Goal: Check status

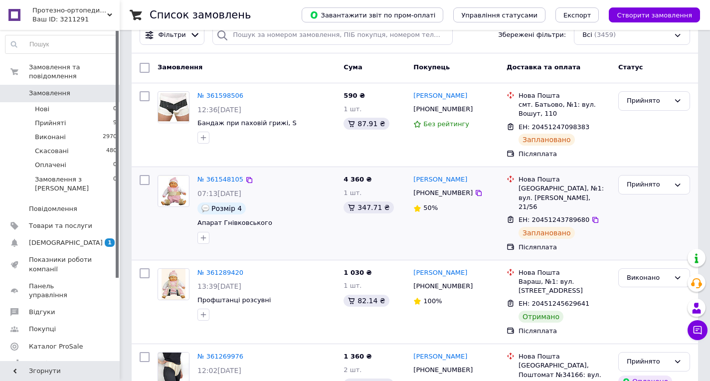
scroll to position [93, 0]
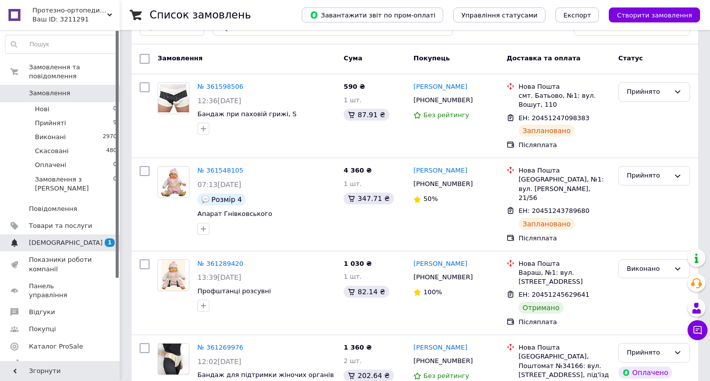
click at [75, 238] on span "[DEMOGRAPHIC_DATA]" at bounding box center [60, 242] width 63 height 9
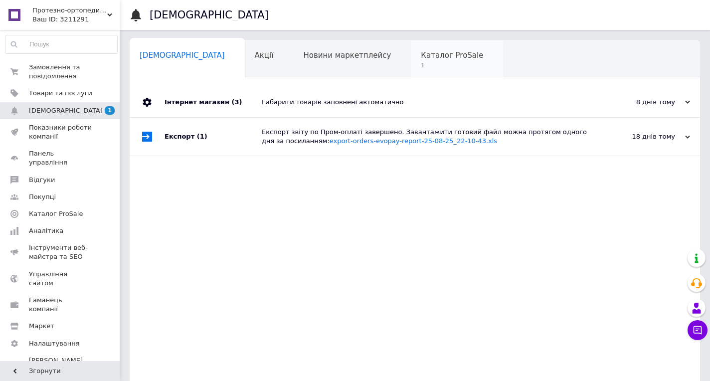
click at [421, 57] on span "Каталог ProSale" at bounding box center [452, 55] width 62 height 9
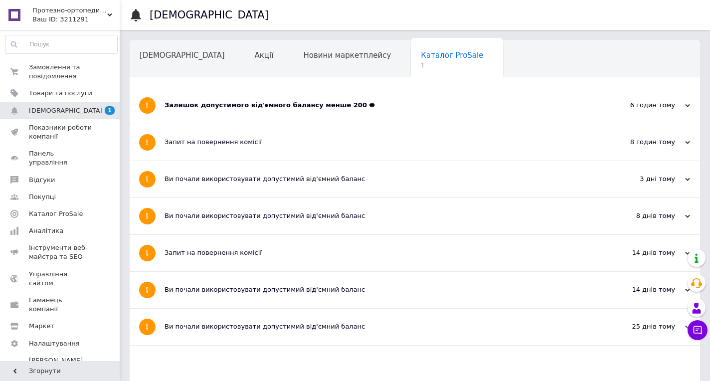
click at [277, 147] on div "Запит на повернення комісії" at bounding box center [378, 142] width 426 height 9
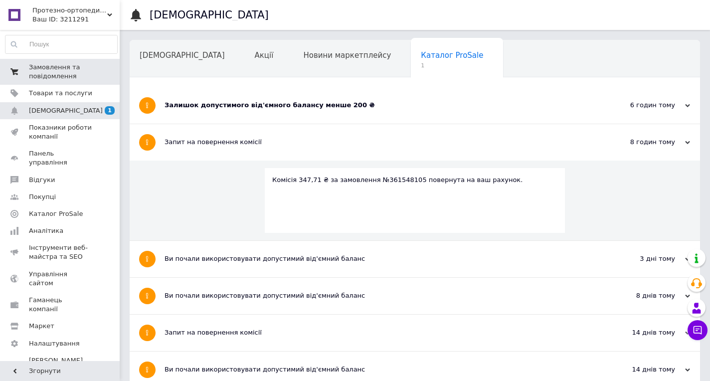
click at [63, 72] on span "Замовлення та повідомлення" at bounding box center [60, 72] width 63 height 18
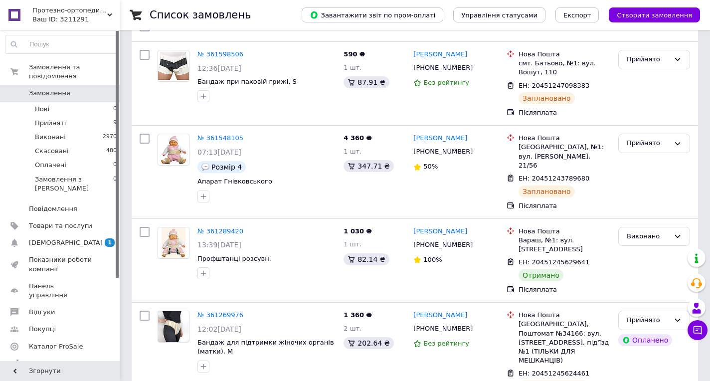
scroll to position [136, 0]
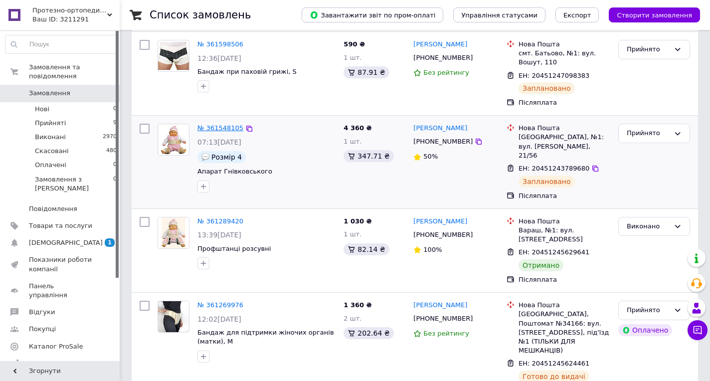
click at [227, 127] on link "№ 361548105" at bounding box center [221, 127] width 46 height 7
